Goal: Register for event/course

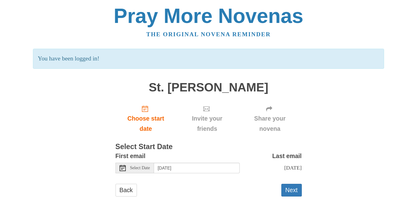
scroll to position [21, 0]
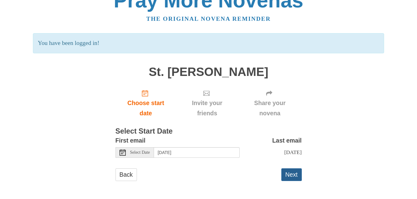
click at [292, 177] on button "Next" at bounding box center [291, 174] width 20 height 13
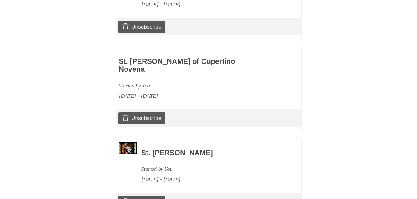
scroll to position [723, 0]
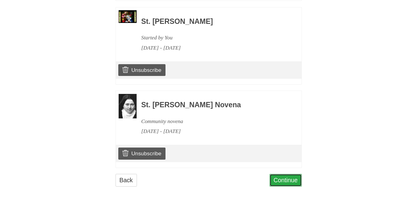
click at [285, 174] on link "Continue" at bounding box center [285, 180] width 32 height 13
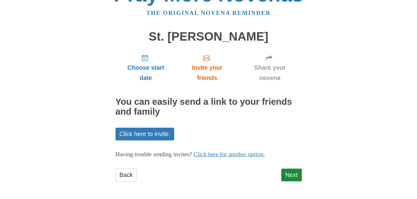
scroll to position [22, 0]
click at [289, 173] on link "Next" at bounding box center [291, 174] width 20 height 13
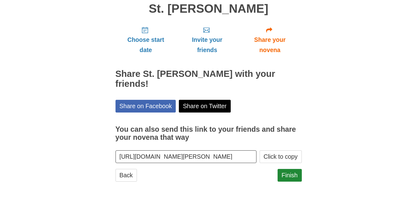
scroll to position [50, 0]
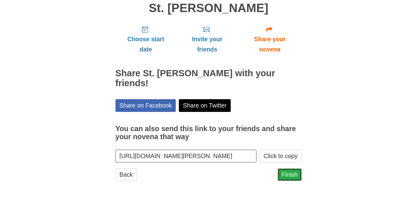
click at [289, 176] on link "Finish" at bounding box center [289, 174] width 24 height 13
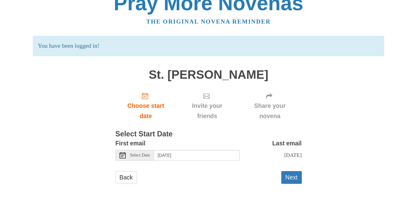
scroll to position [21, 0]
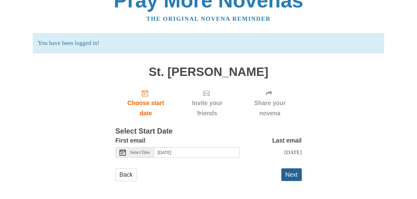
click at [287, 176] on button "Next" at bounding box center [291, 174] width 20 height 13
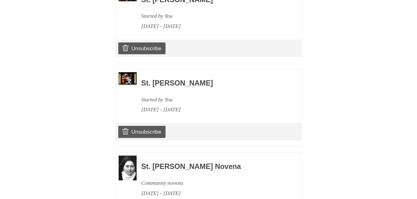
scroll to position [806, 0]
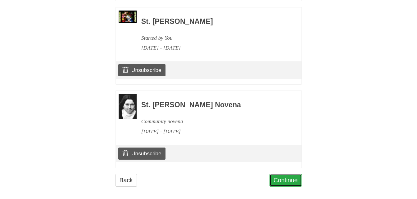
click at [278, 174] on link "Continue" at bounding box center [285, 180] width 32 height 13
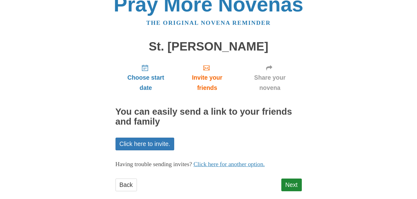
scroll to position [22, 0]
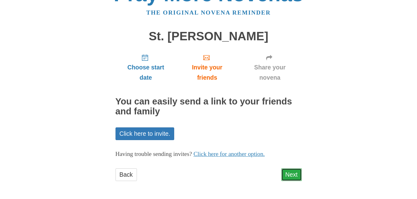
click at [286, 172] on link "Next" at bounding box center [291, 174] width 20 height 13
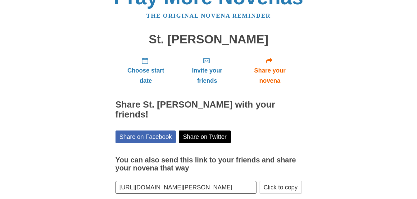
scroll to position [50, 0]
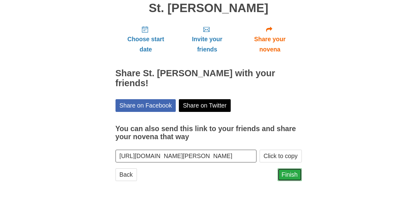
click at [287, 173] on link "Finish" at bounding box center [289, 174] width 24 height 13
